Goal: Information Seeking & Learning: Check status

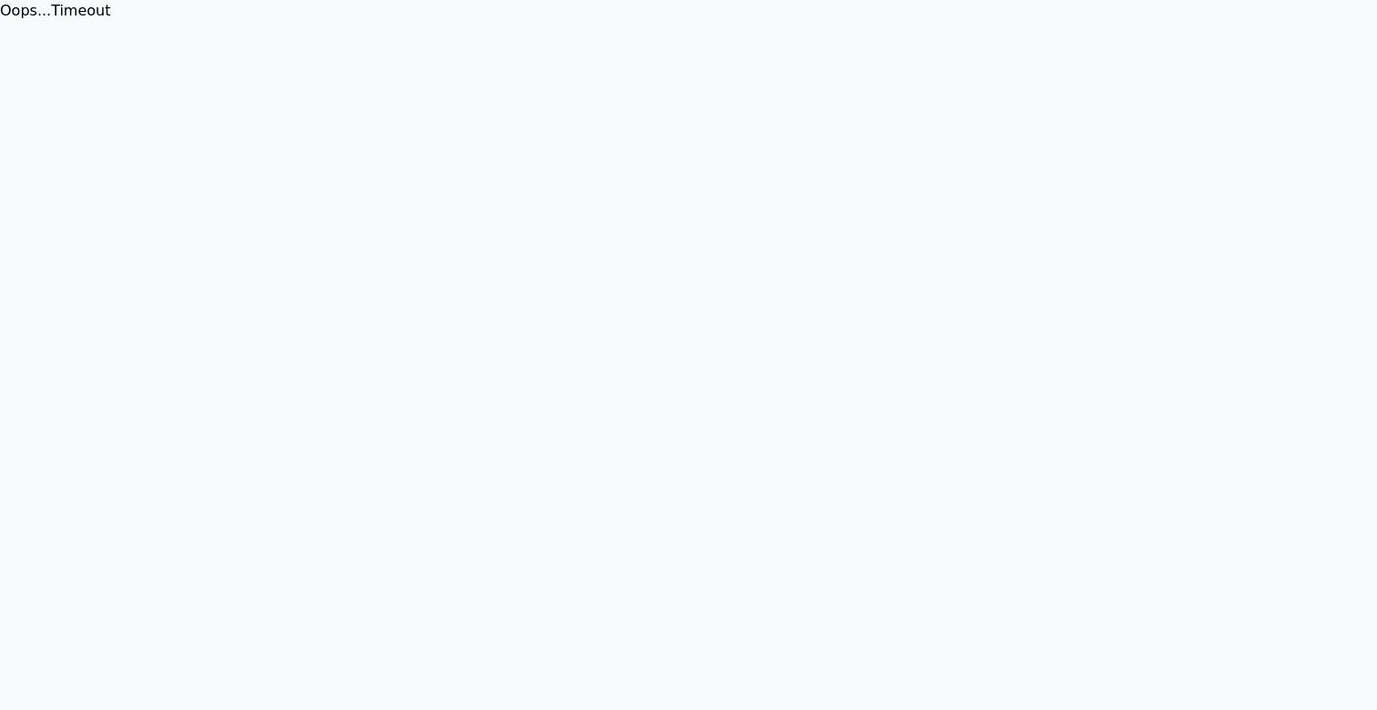
click at [892, 22] on html "Oops... Timeout" at bounding box center [688, 11] width 1377 height 22
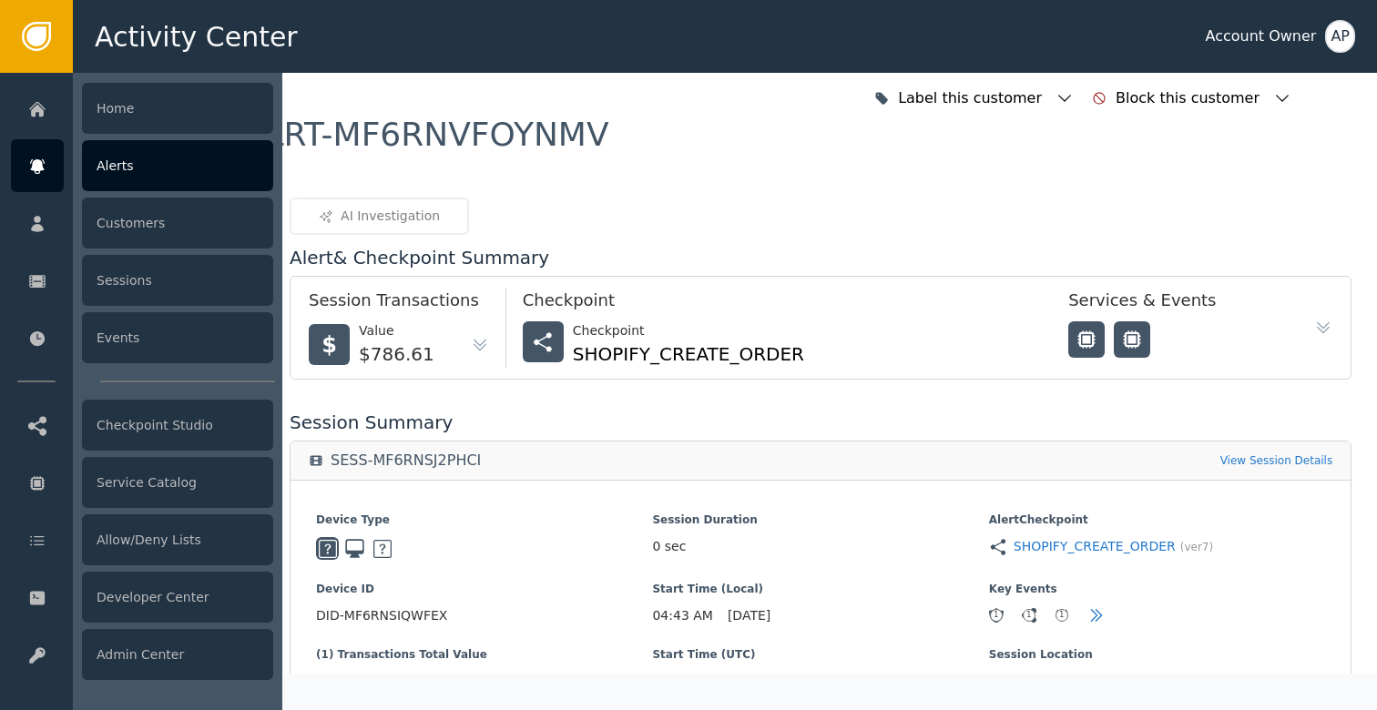
click at [27, 155] on div at bounding box center [37, 165] width 53 height 53
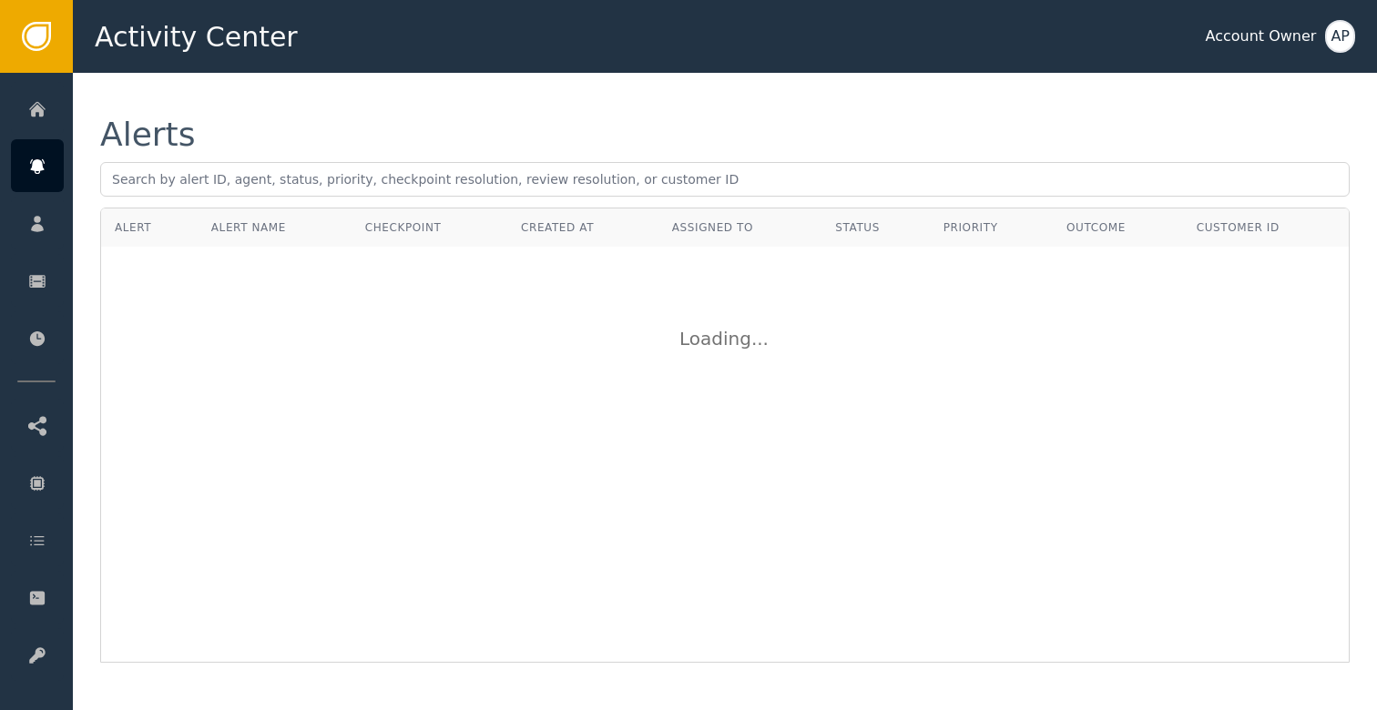
click at [404, 100] on div "Alerts Alert Alert Name Checkpoint Created At Assigned To Status Priority Outco…" at bounding box center [725, 391] width 1304 height 636
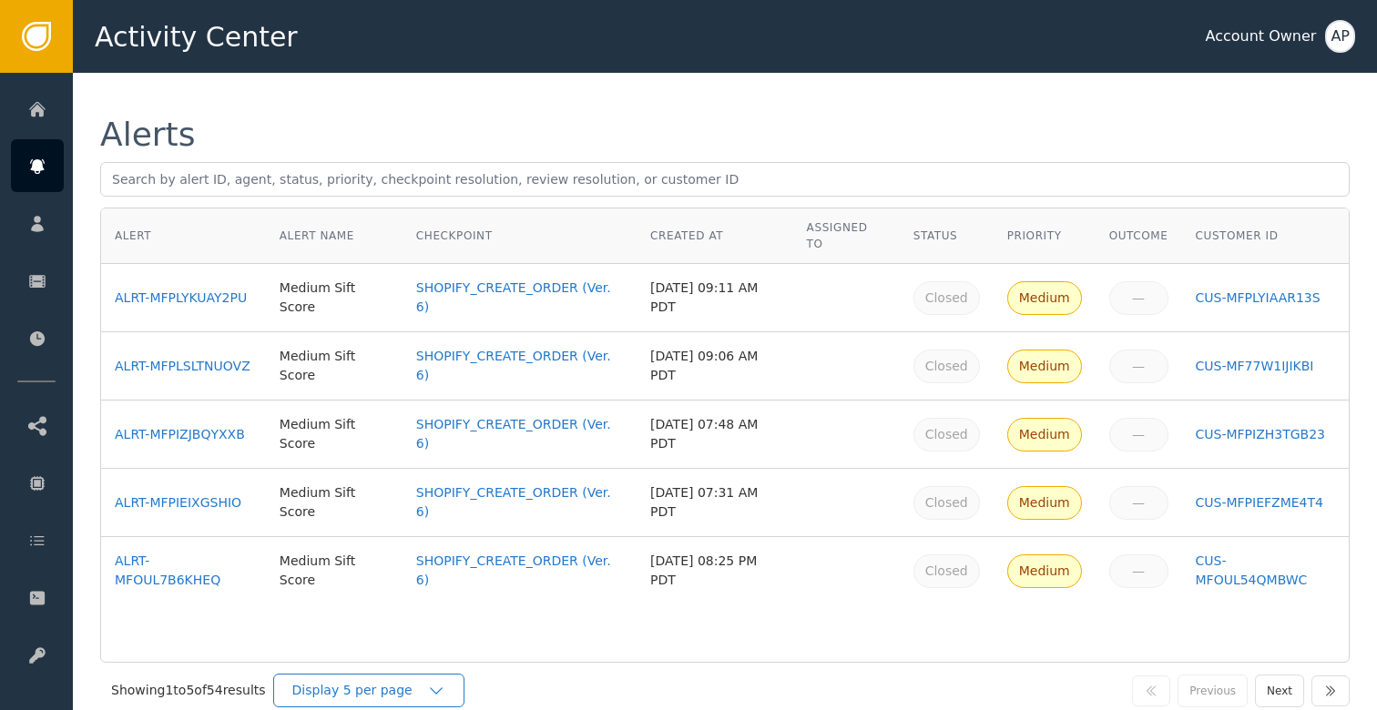
click at [458, 697] on div "Display 5 per page" at bounding box center [368, 691] width 191 height 34
click at [428, 701] on div "Display 5 per page" at bounding box center [368, 691] width 191 height 34
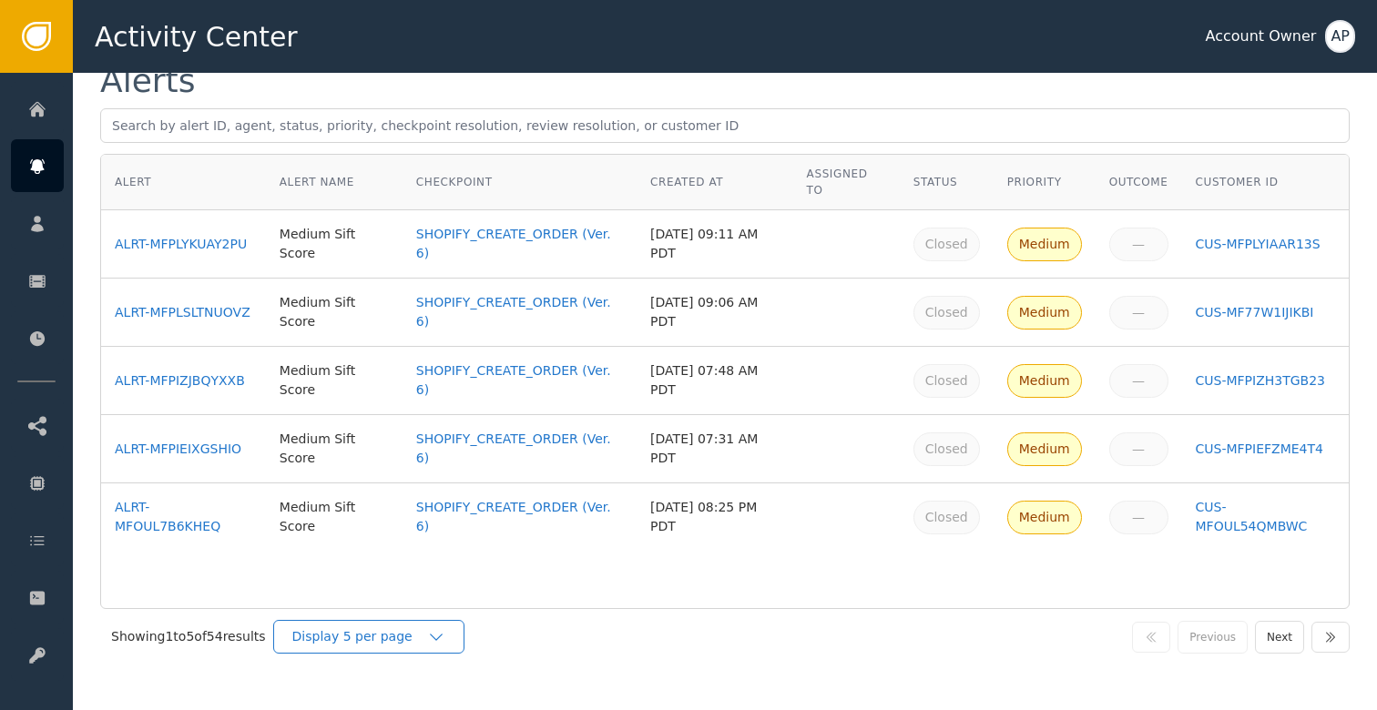
click at [445, 629] on icon "button" at bounding box center [436, 637] width 18 height 18
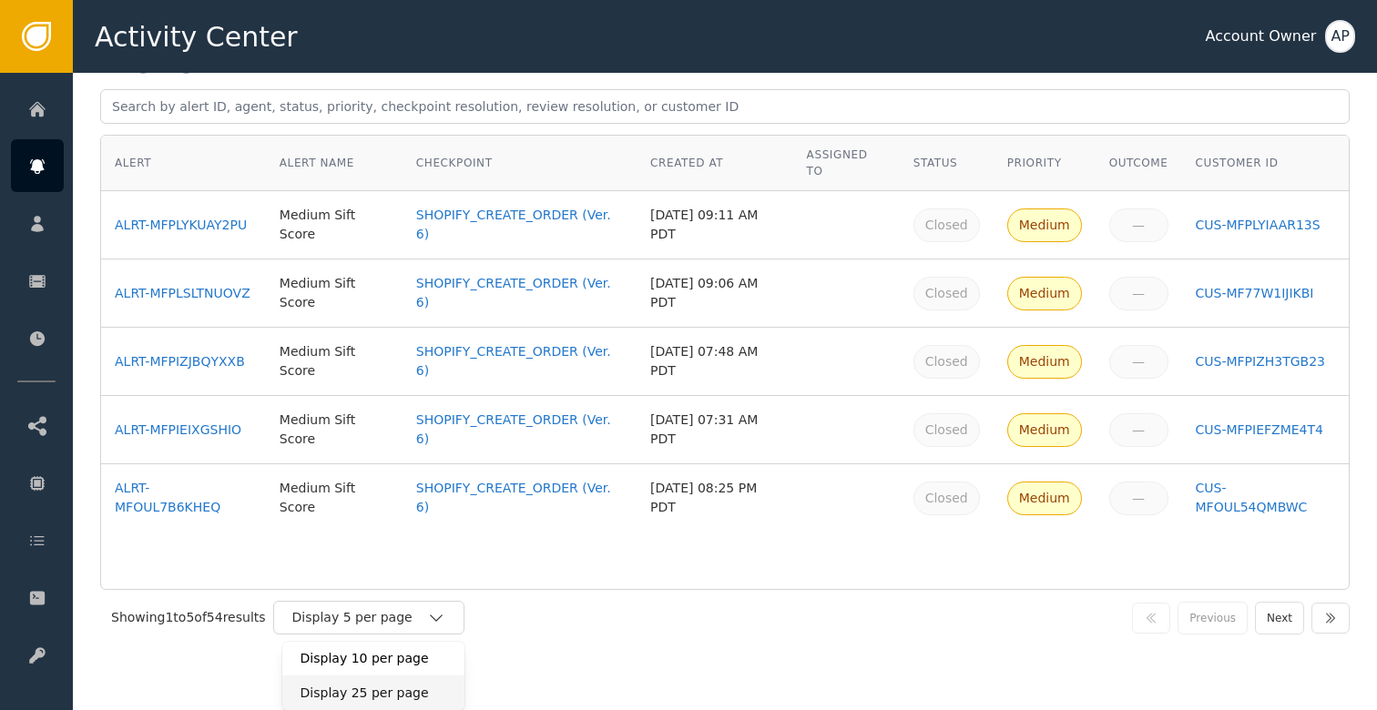
click at [437, 678] on div "Display 25 per page" at bounding box center [373, 693] width 182 height 35
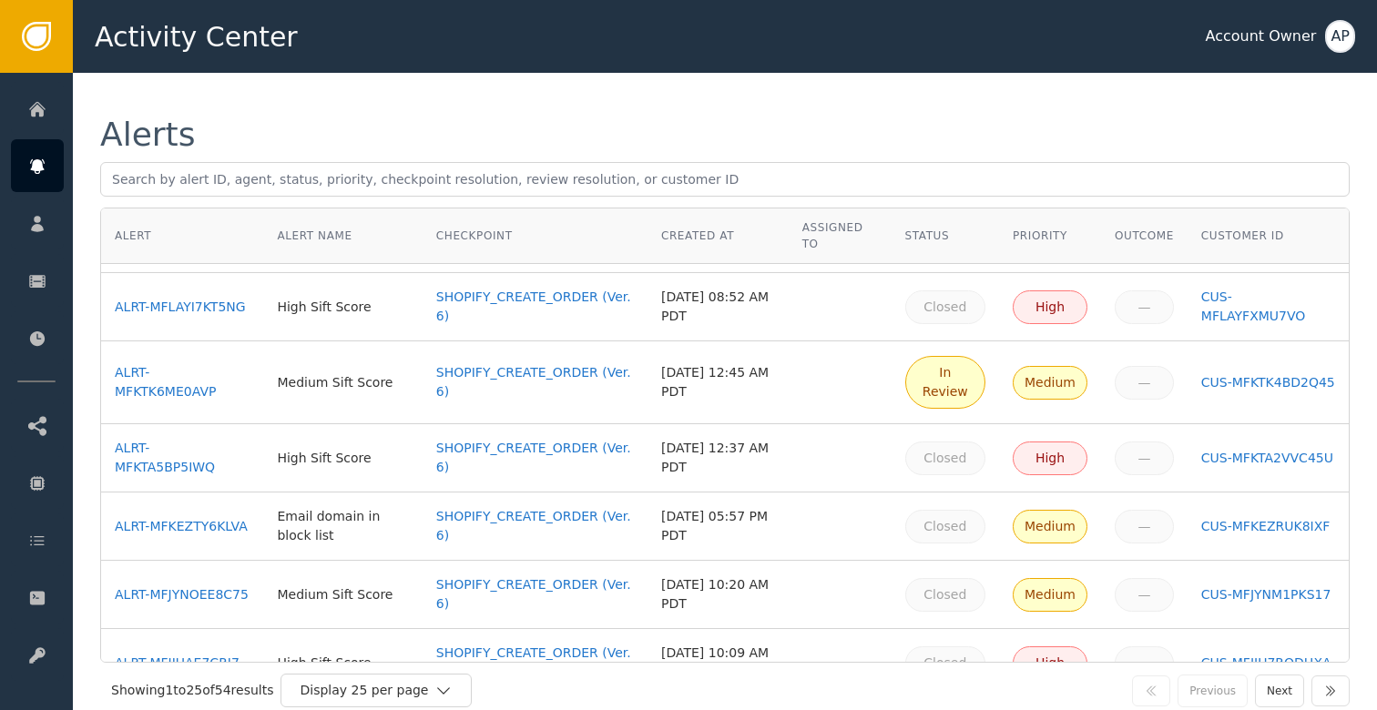
scroll to position [1323, 0]
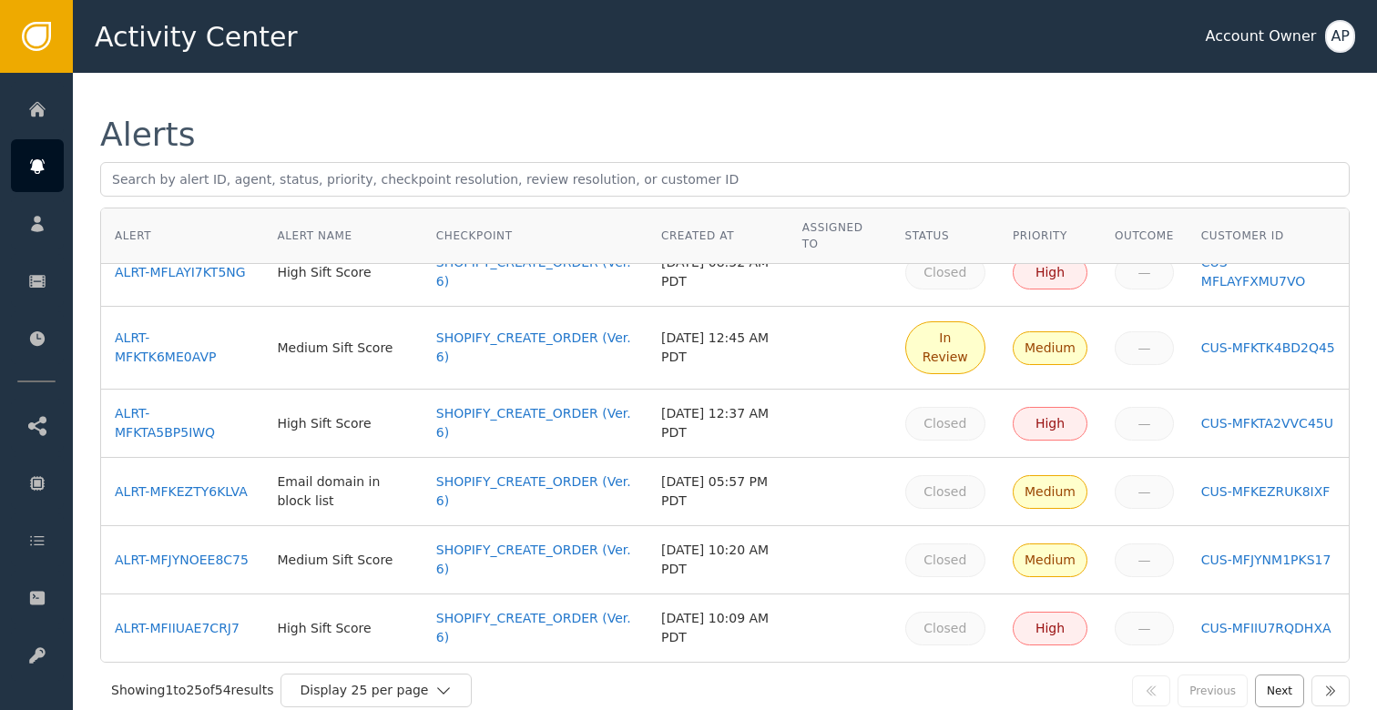
click at [1273, 693] on button "Next" at bounding box center [1279, 691] width 49 height 33
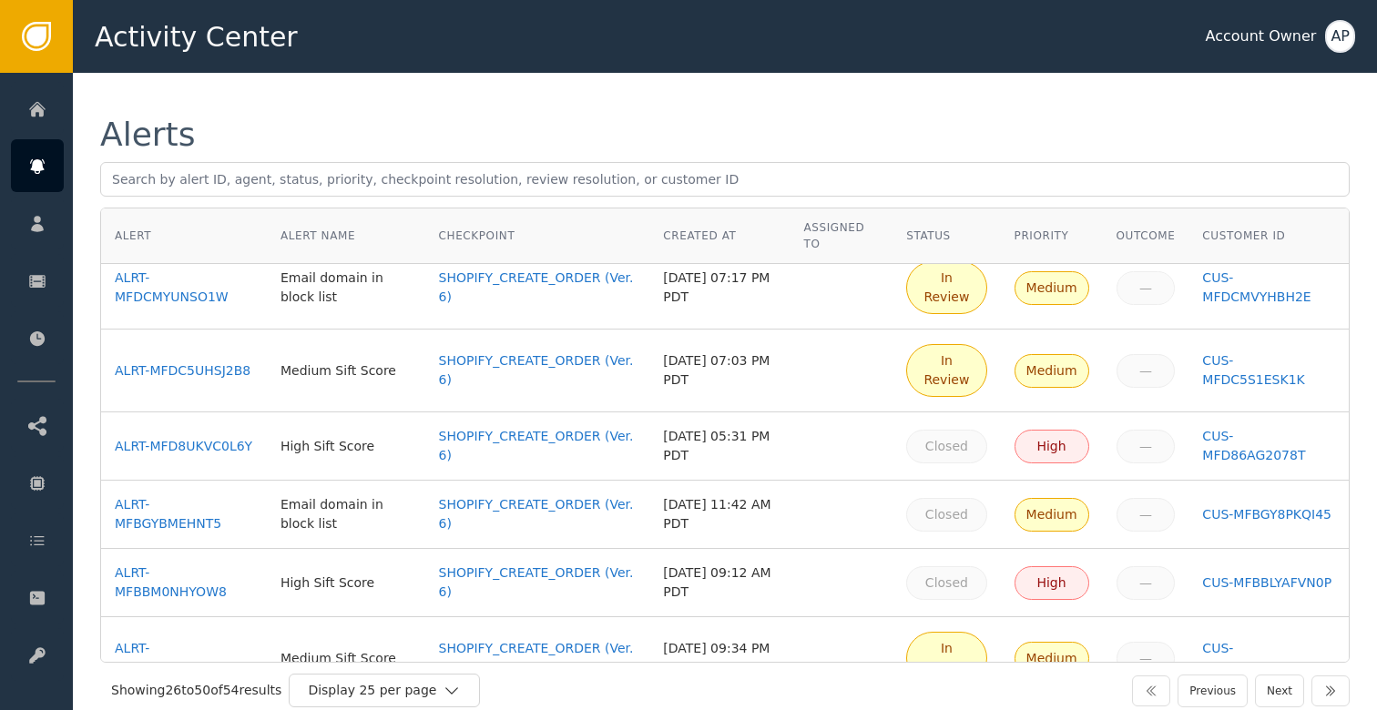
scroll to position [0, 0]
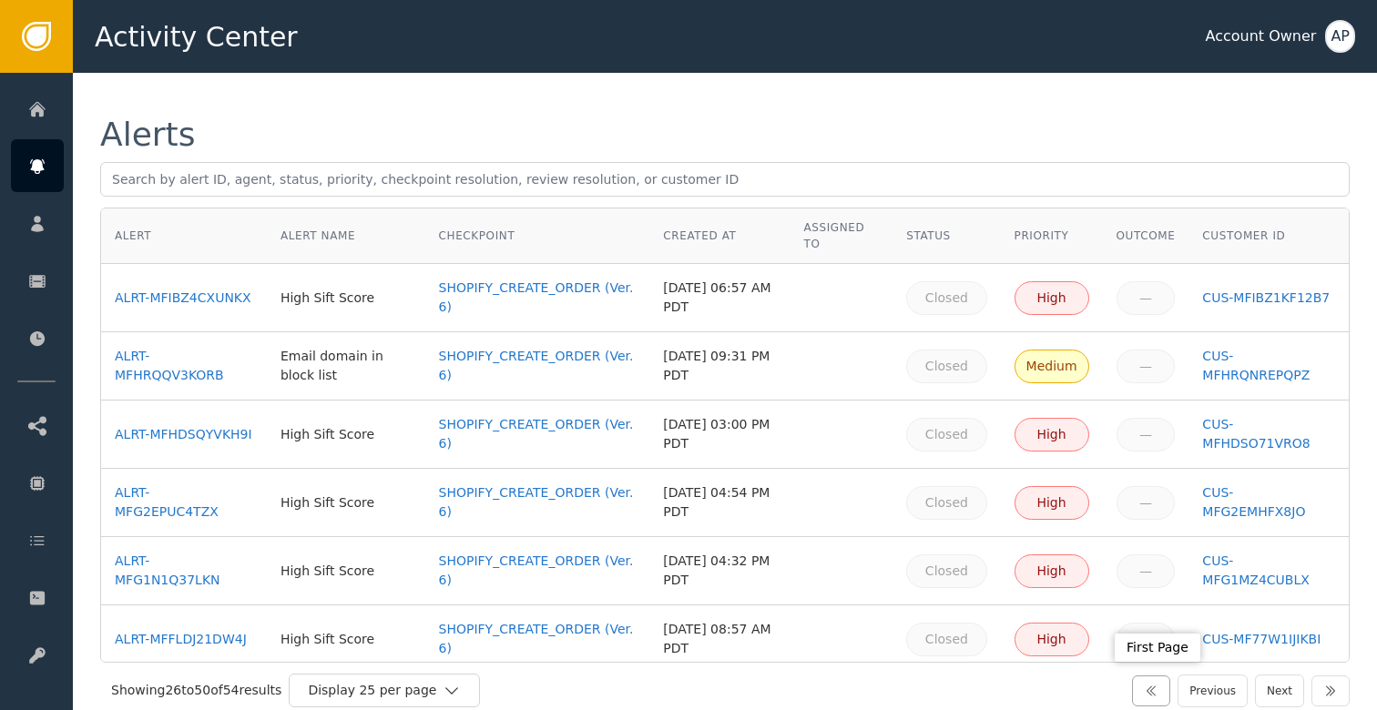
click at [1164, 686] on button "button" at bounding box center [1151, 691] width 38 height 31
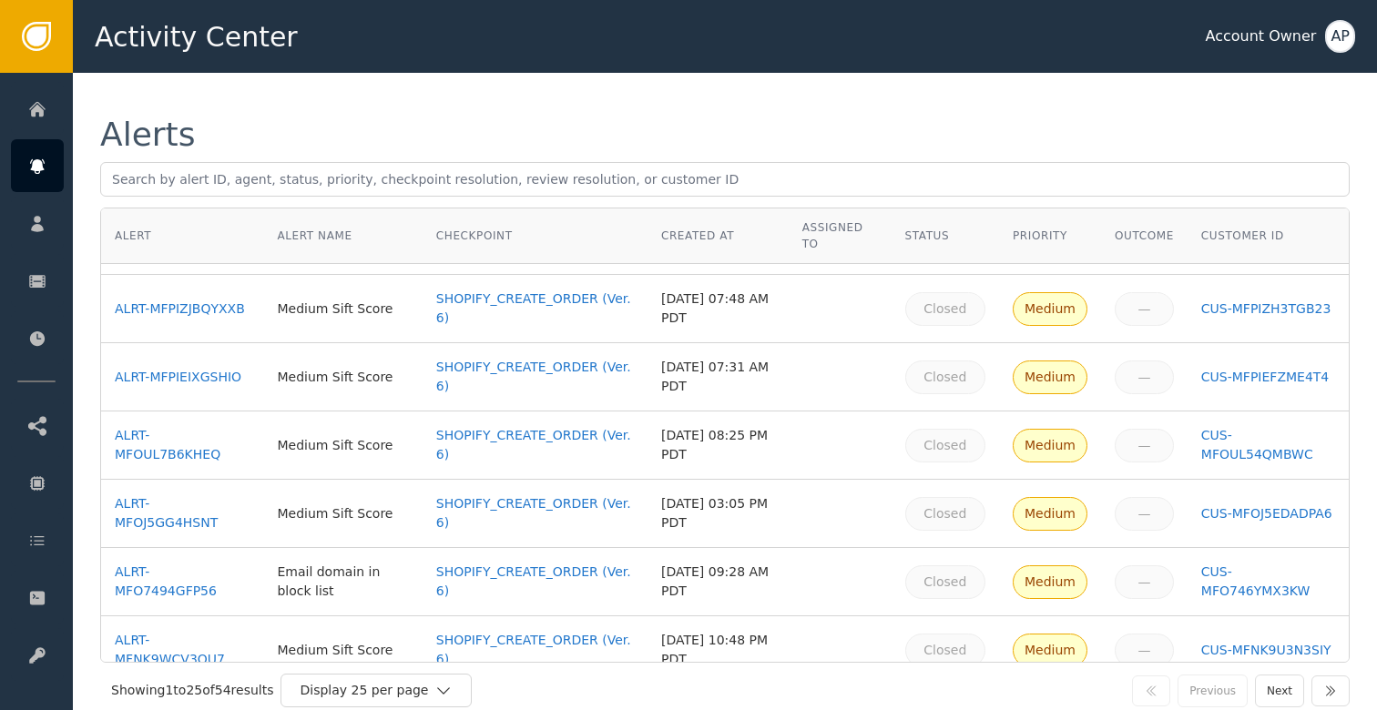
scroll to position [127, 0]
click at [196, 520] on div "ALRT-MFOJ5GG4HSNT" at bounding box center [182, 513] width 135 height 38
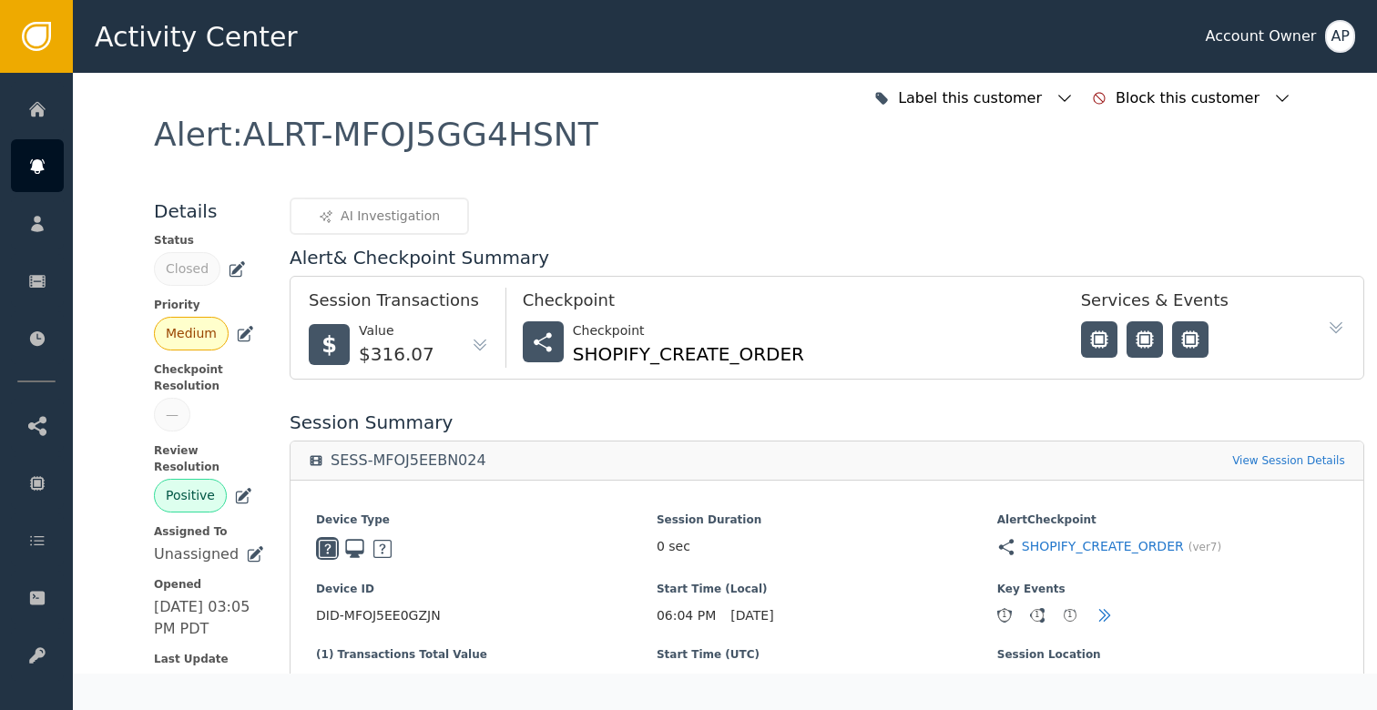
click at [687, 168] on div "Alert : ALRT-MFOJ5GG4HSNT" at bounding box center [725, 157] width 1142 height 79
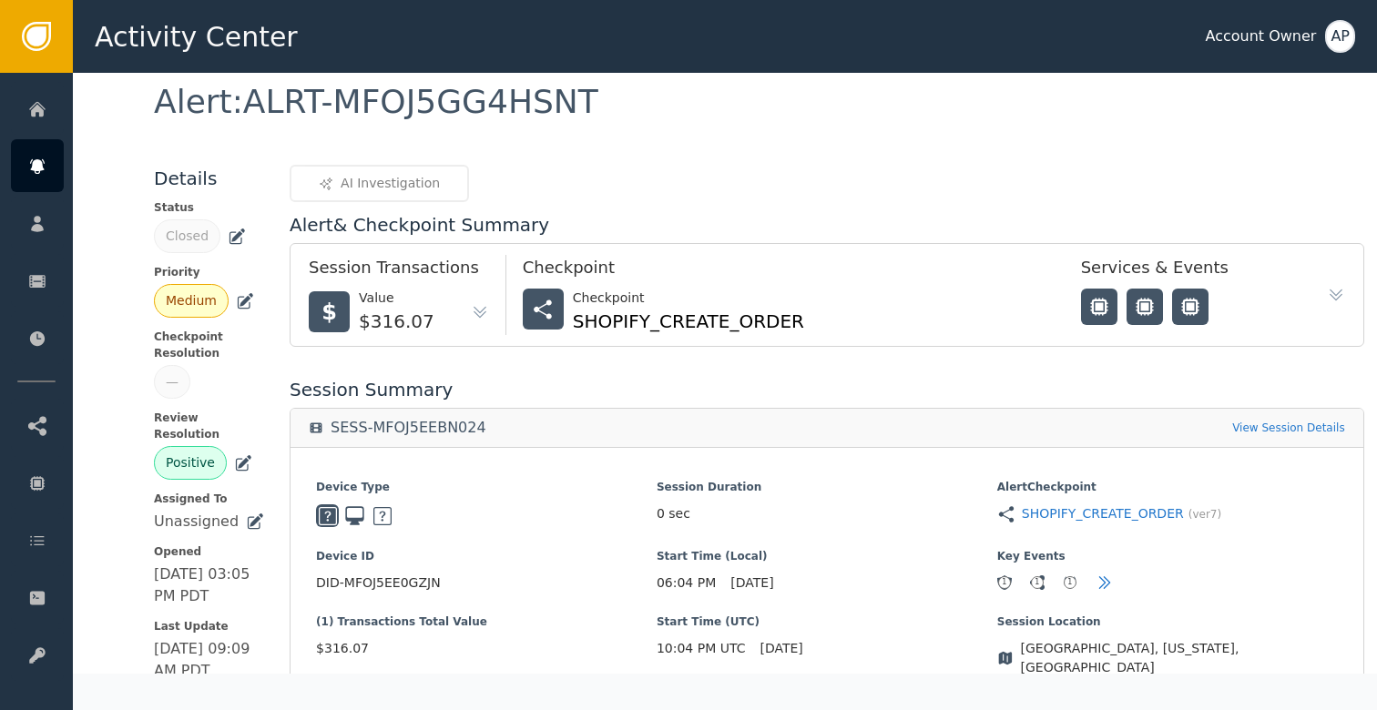
scroll to position [36, 0]
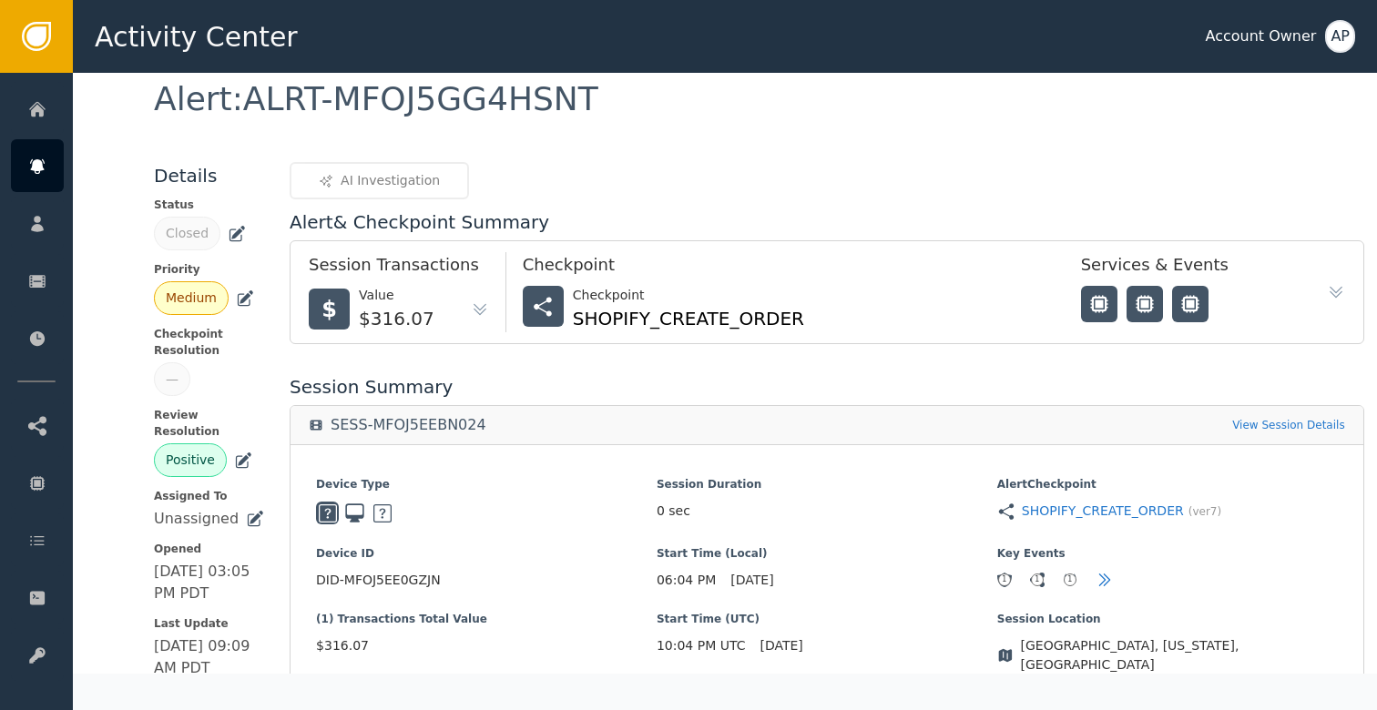
click at [175, 367] on div "—" at bounding box center [172, 379] width 36 height 34
click at [173, 375] on div "—" at bounding box center [172, 379] width 13 height 19
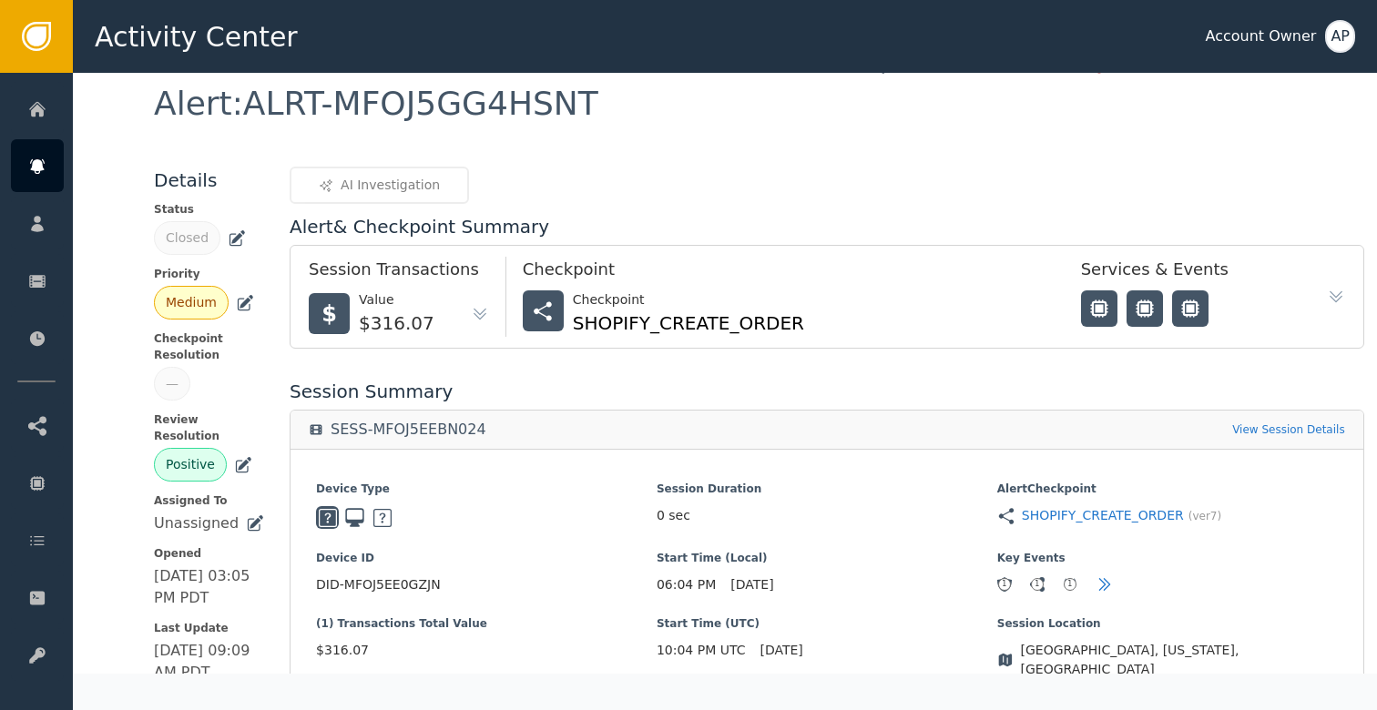
scroll to position [0, 0]
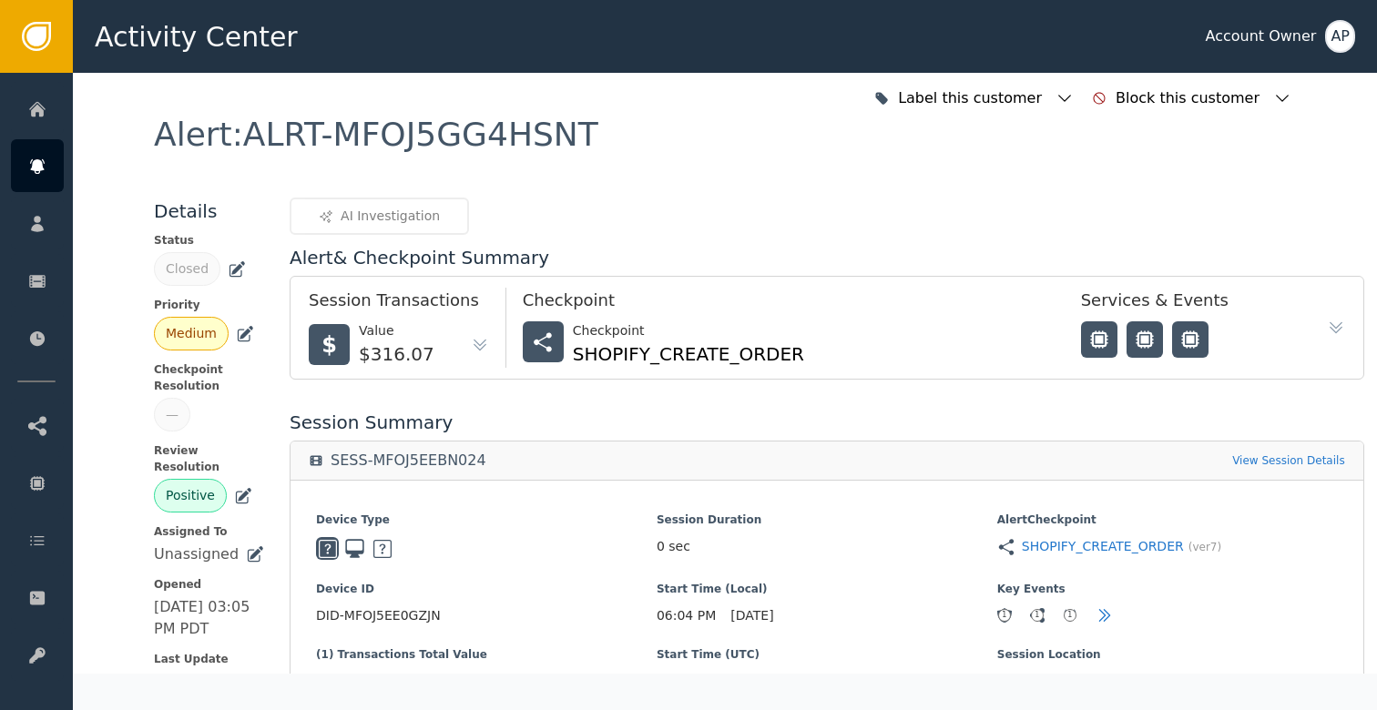
click at [174, 404] on div "—" at bounding box center [172, 415] width 36 height 34
click at [166, 422] on div "—" at bounding box center [172, 414] width 13 height 19
